Goal: Transaction & Acquisition: Book appointment/travel/reservation

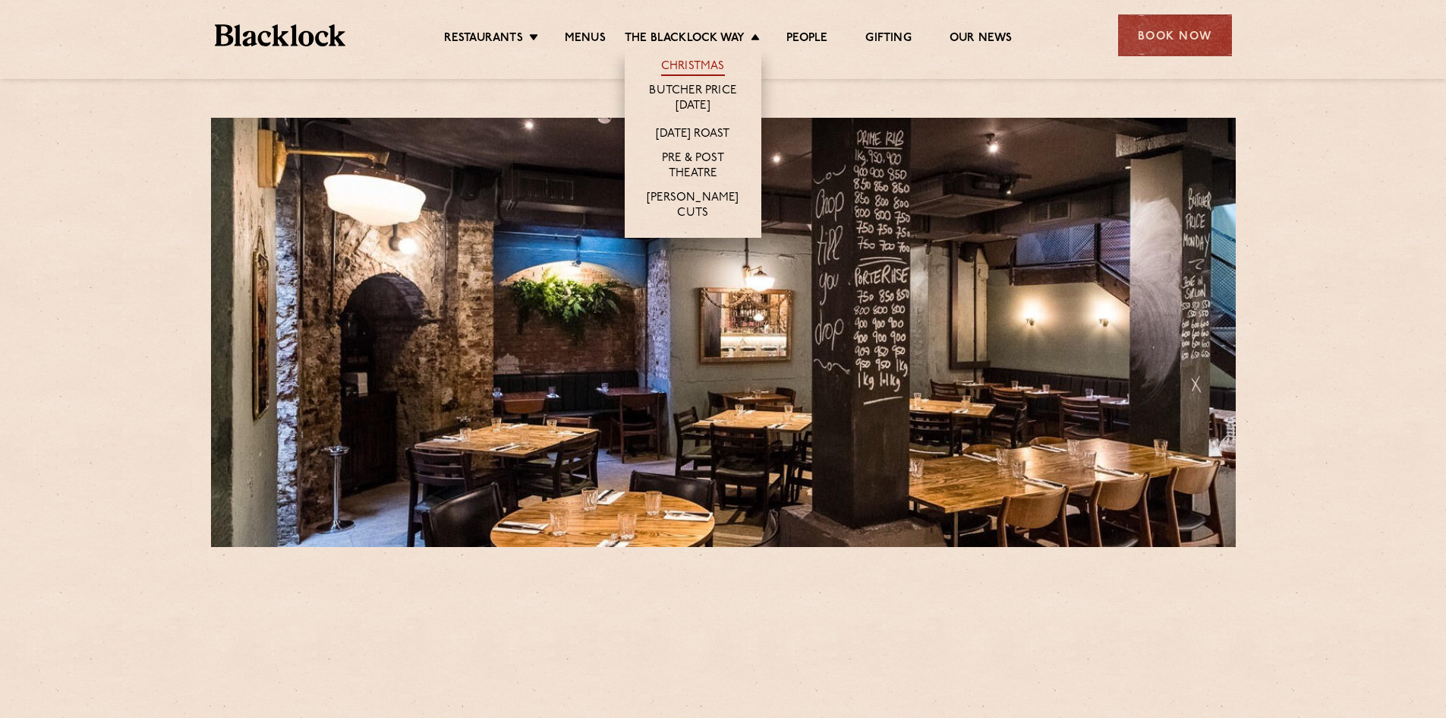
click at [686, 68] on link "Christmas" at bounding box center [693, 67] width 64 height 17
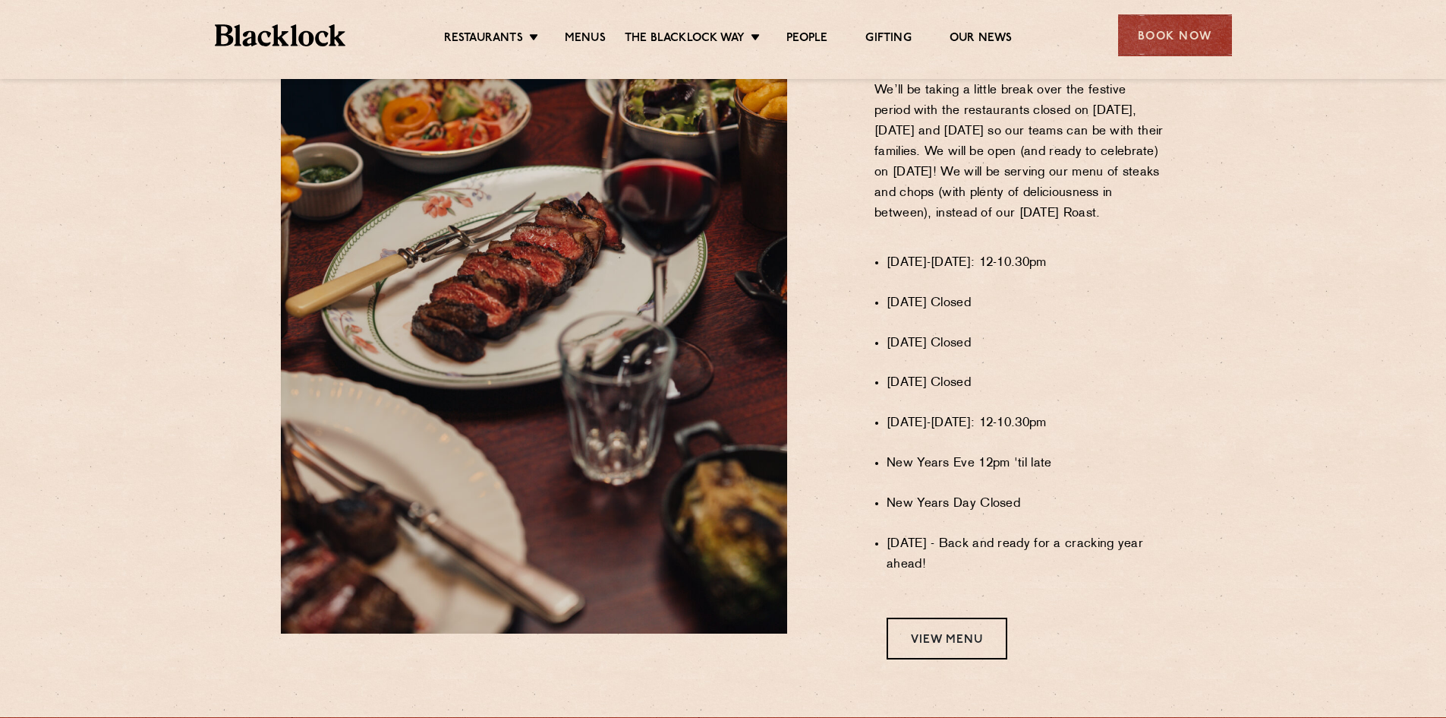
scroll to position [987, 0]
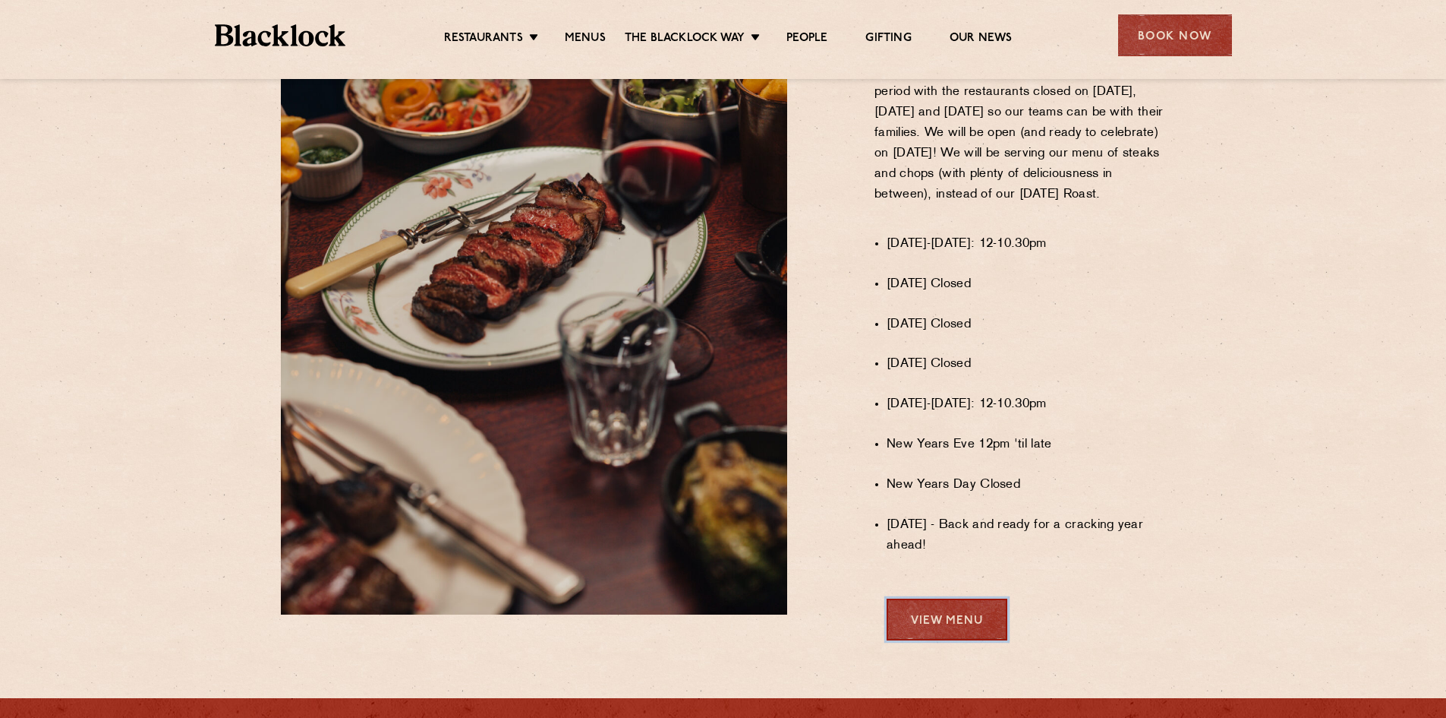
click at [957, 640] on link "View Menu" at bounding box center [947, 619] width 121 height 42
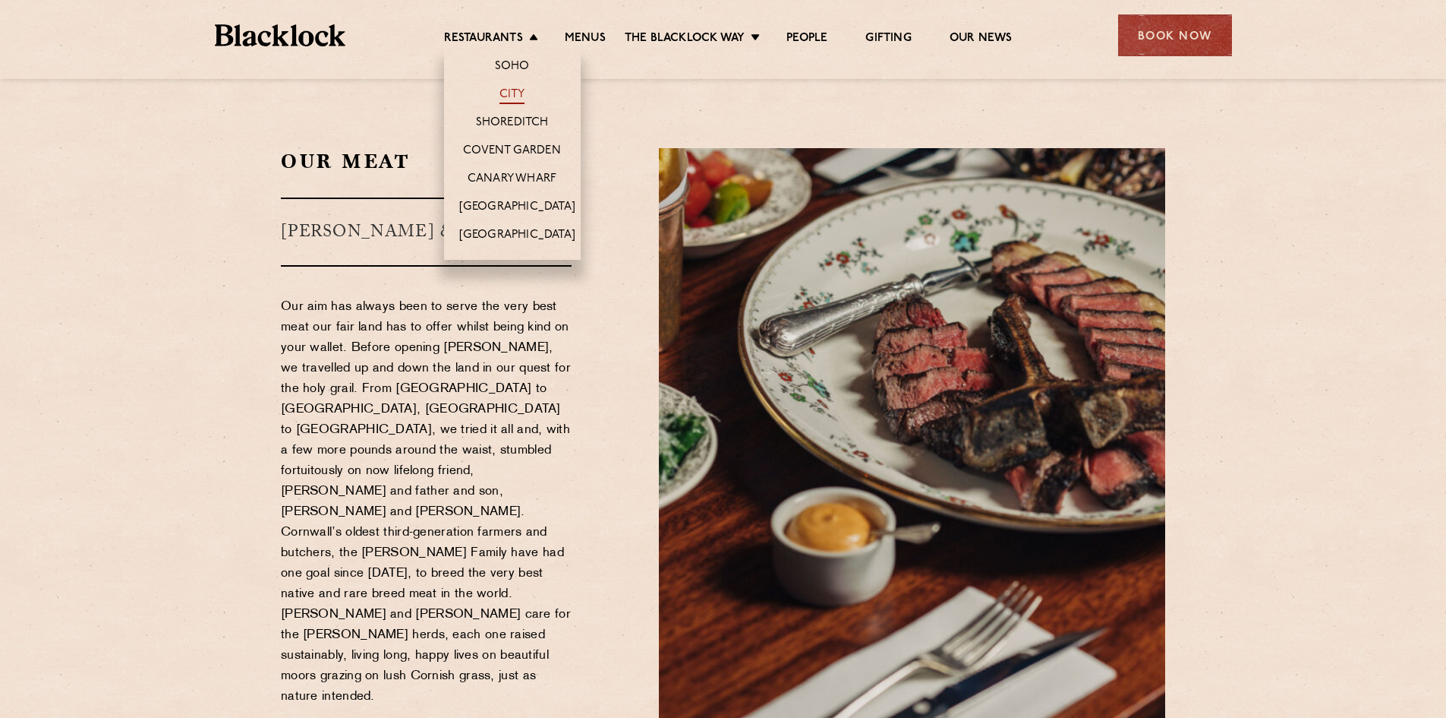
click at [505, 92] on link "City" at bounding box center [513, 95] width 26 height 17
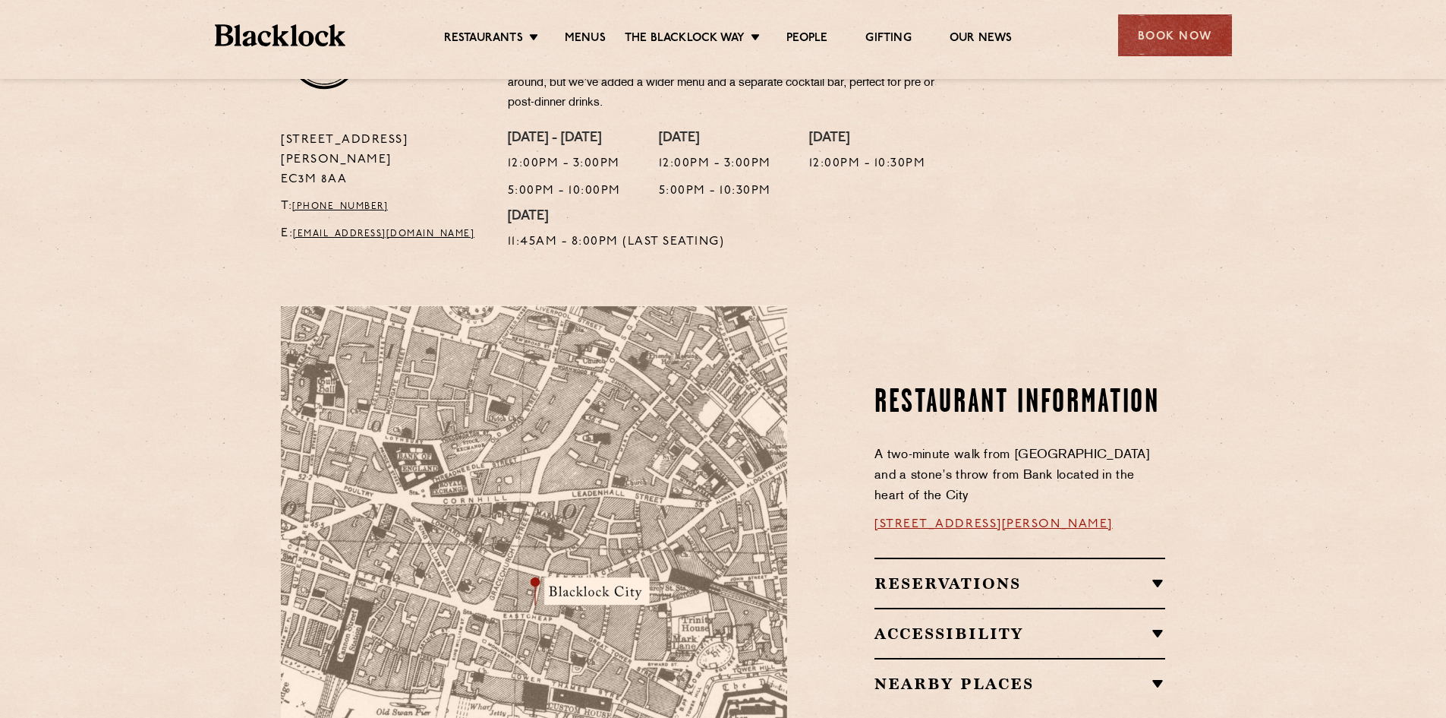
scroll to position [759, 0]
